Goal: Transaction & Acquisition: Purchase product/service

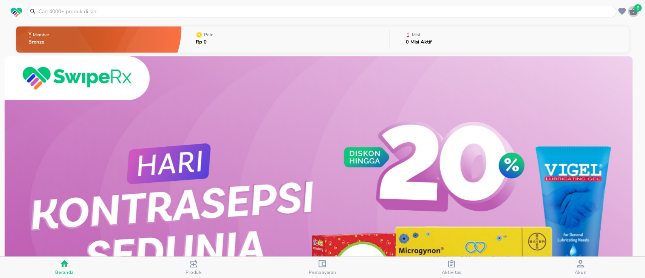
click at [633, 17] on div "8" at bounding box center [633, 11] width 11 height 11
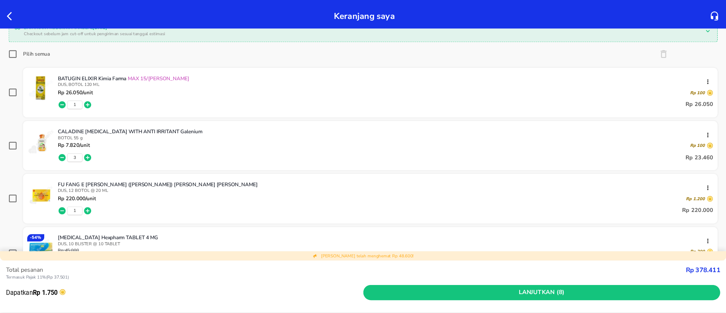
scroll to position [101, 0]
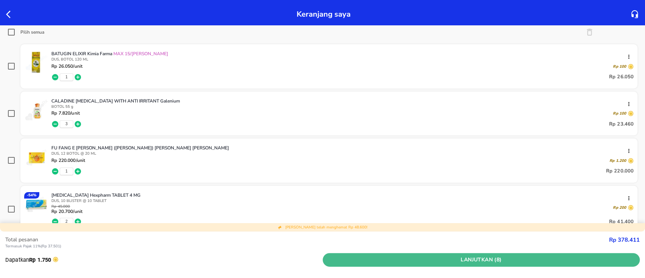
click at [515, 259] on span "Lanjutkan (8)" at bounding box center [481, 259] width 311 height 9
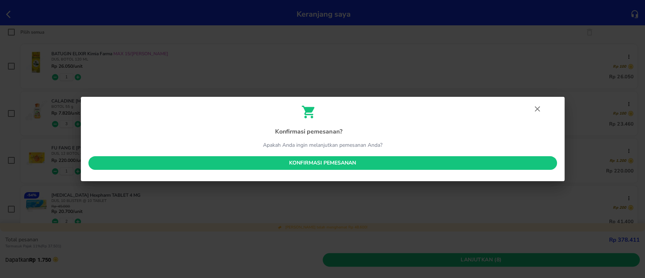
click at [538, 105] on icon "button" at bounding box center [537, 108] width 9 height 9
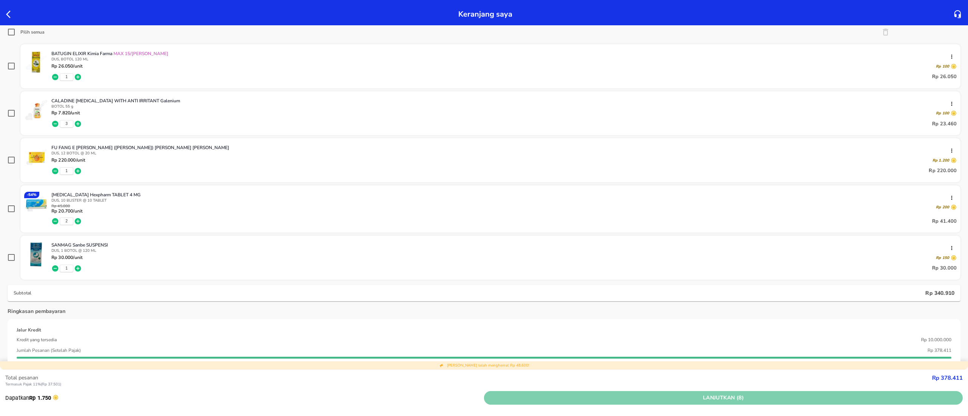
click at [645, 277] on span "Lanjutkan (8)" at bounding box center [723, 398] width 472 height 9
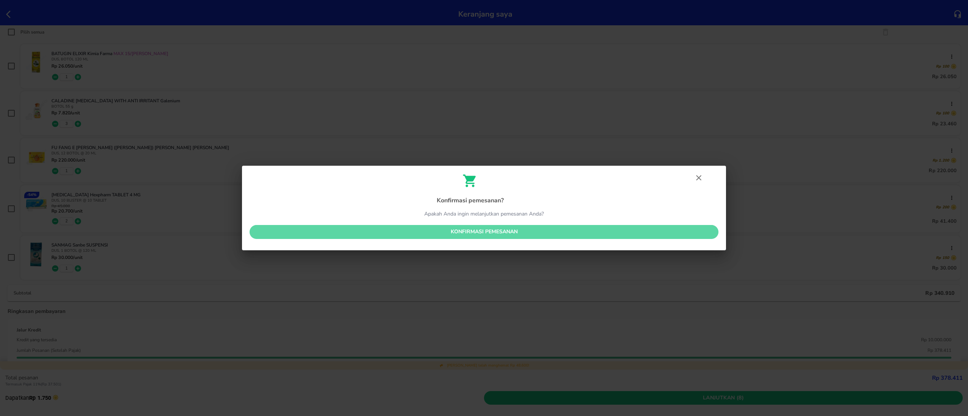
click at [483, 232] on span "Konfirmasi pemesanan" at bounding box center [483, 232] width 457 height 9
